Goal: Information Seeking & Learning: Learn about a topic

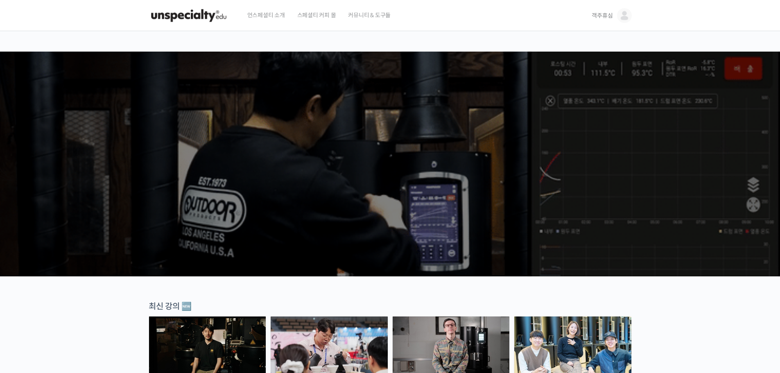
click at [603, 16] on span "객주휴심" at bounding box center [602, 15] width 21 height 7
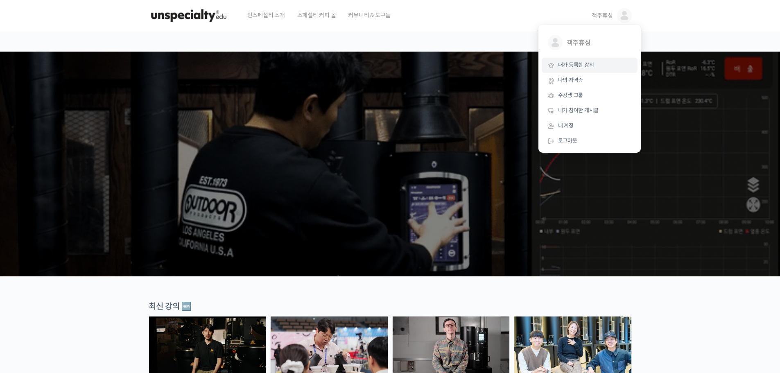
click at [594, 67] on link "내가 등록한 강의" at bounding box center [590, 65] width 96 height 15
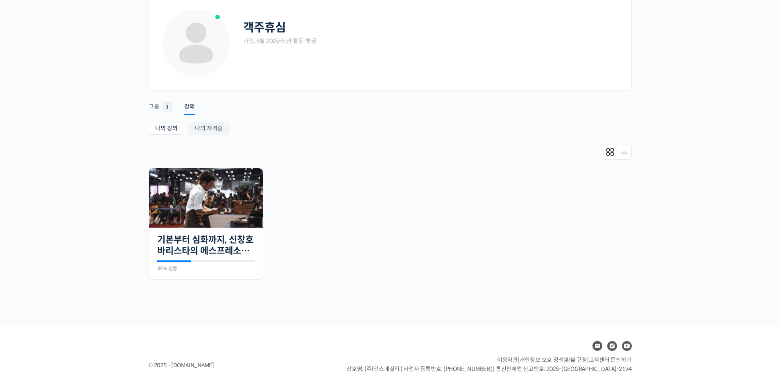
scroll to position [73, 0]
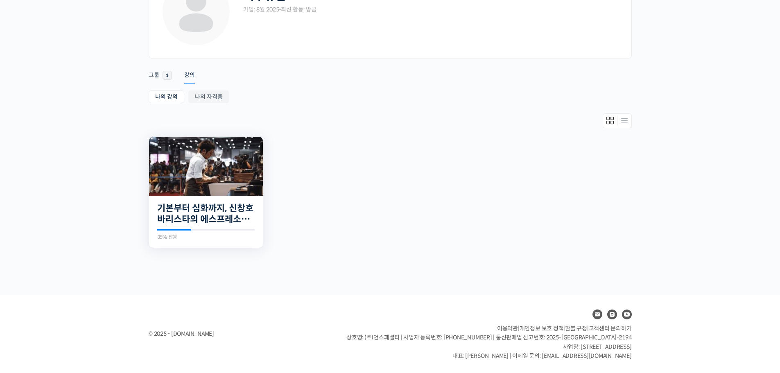
click at [224, 150] on img at bounding box center [206, 166] width 114 height 59
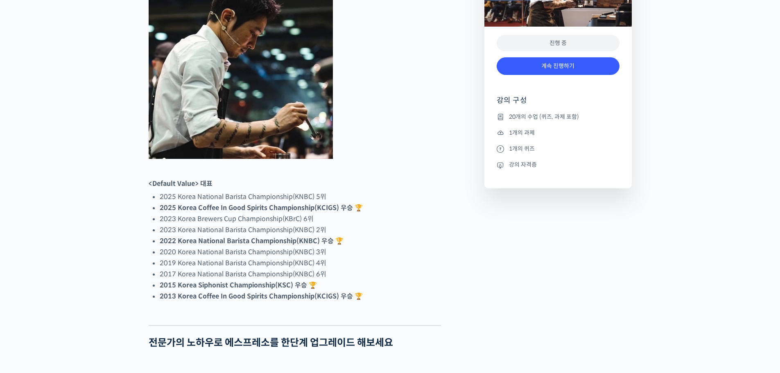
scroll to position [533, 0]
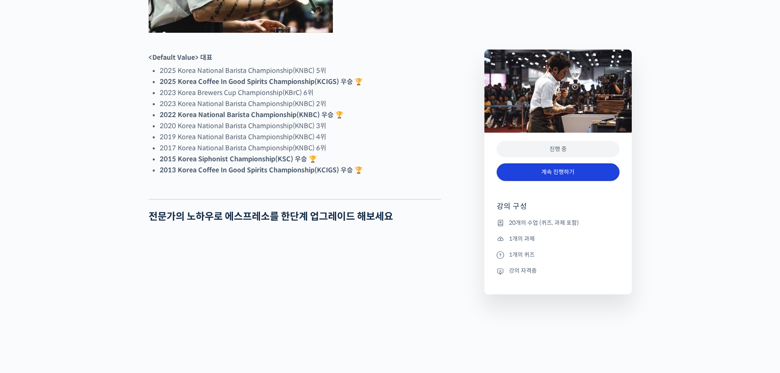
click at [574, 172] on link "계속 진행하기" at bounding box center [558, 172] width 123 height 18
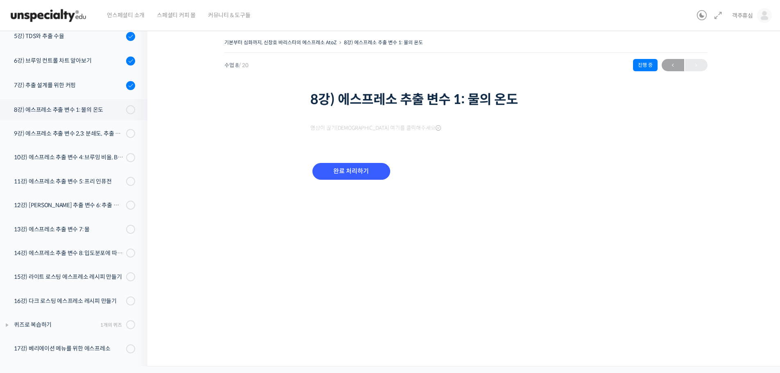
scroll to position [256, 0]
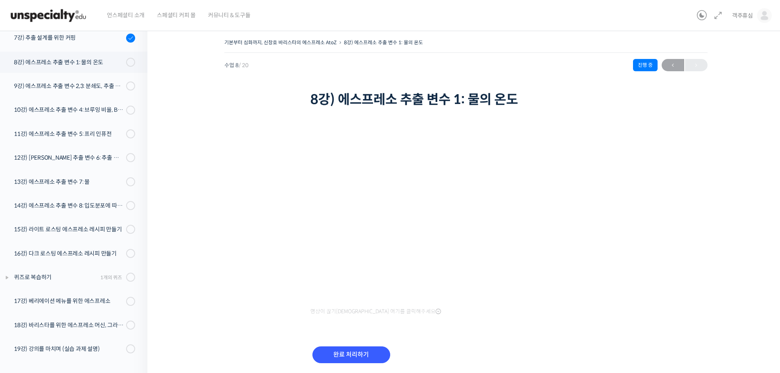
click at [444, 325] on div "영상이 끊기신다면 여기를 클릭해주세요 완료 처리하기" at bounding box center [465, 247] width 311 height 275
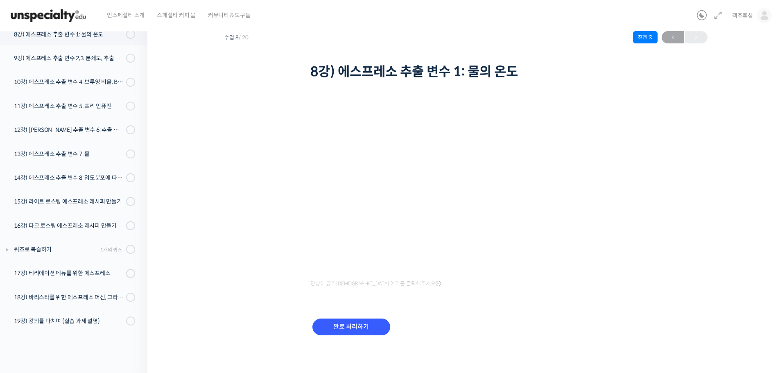
scroll to position [29, 0]
click at [470, 314] on div "완료 처리하기" at bounding box center [465, 332] width 311 height 47
click at [684, 91] on div "기본부터 심화까지, 신창호 바리스타의 에스프레소 AtoZ 8강) 에스프레소 추출 변수 1: 물의 온도 진행 중 수업 8 / 20 진행 중 ← …" at bounding box center [465, 182] width 555 height 348
click at [358, 321] on input "완료 처리하기" at bounding box center [352, 326] width 78 height 17
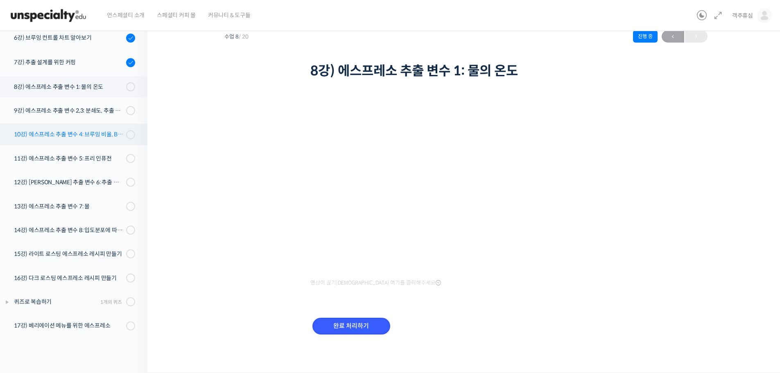
scroll to position [92, 0]
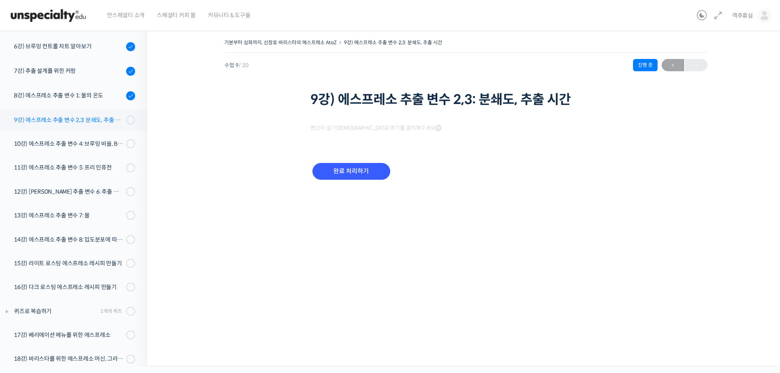
scroll to position [256, 0]
